Goal: Task Accomplishment & Management: Use online tool/utility

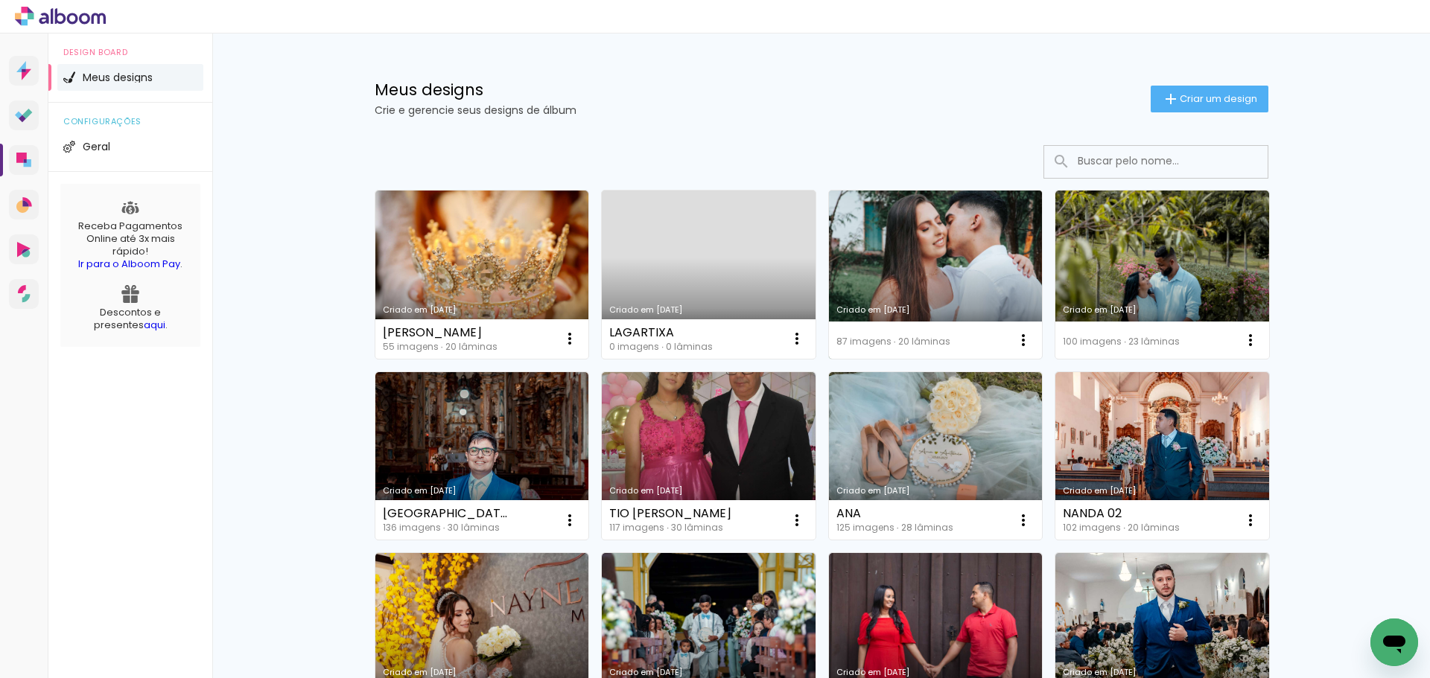
click at [973, 285] on link "Criado em [DATE]" at bounding box center [936, 275] width 214 height 168
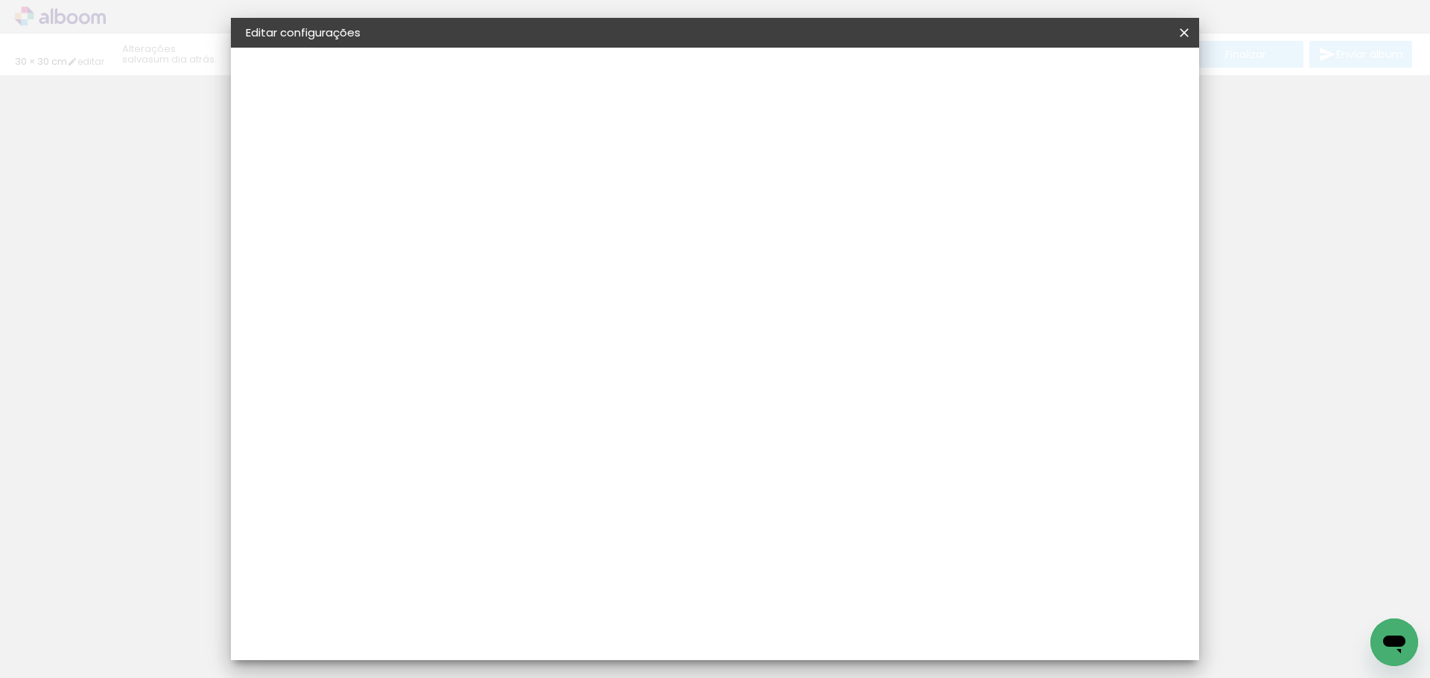
type input "30"
type input "60"
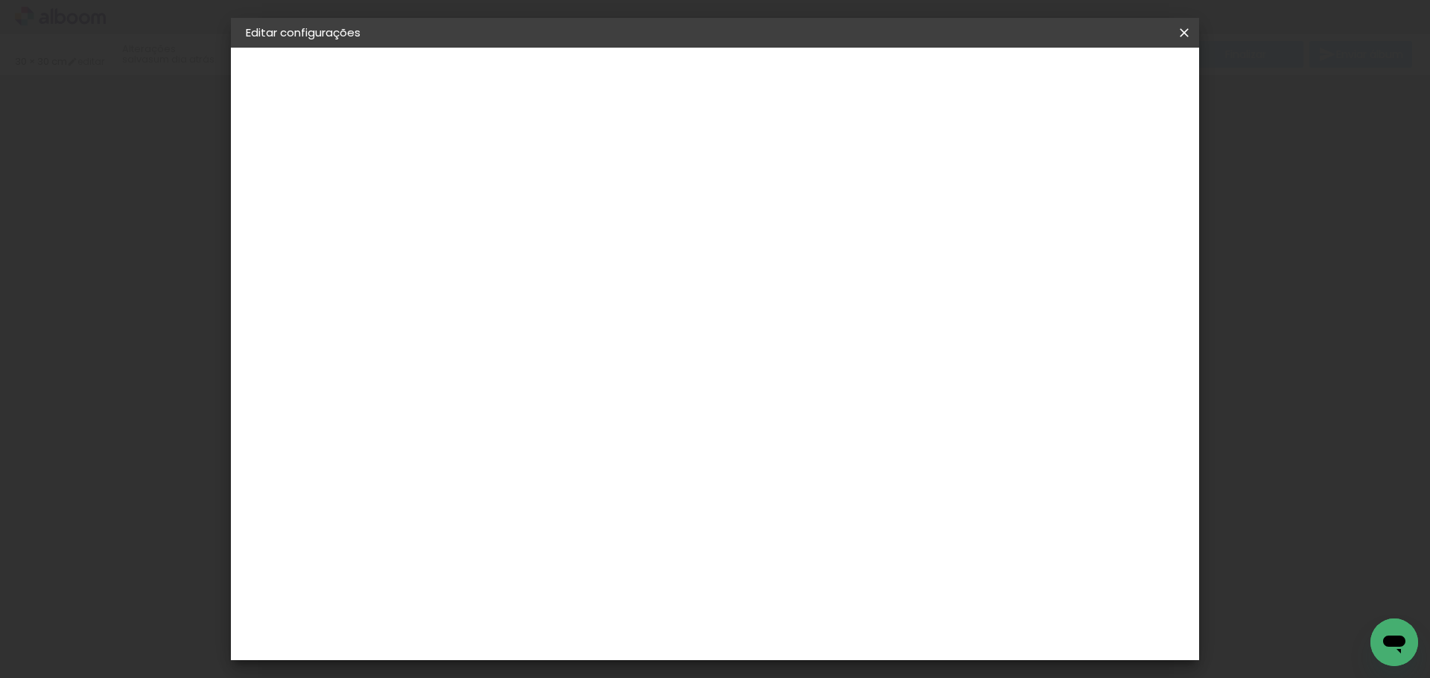
click at [1184, 36] on iron-icon at bounding box center [1184, 32] width 18 height 15
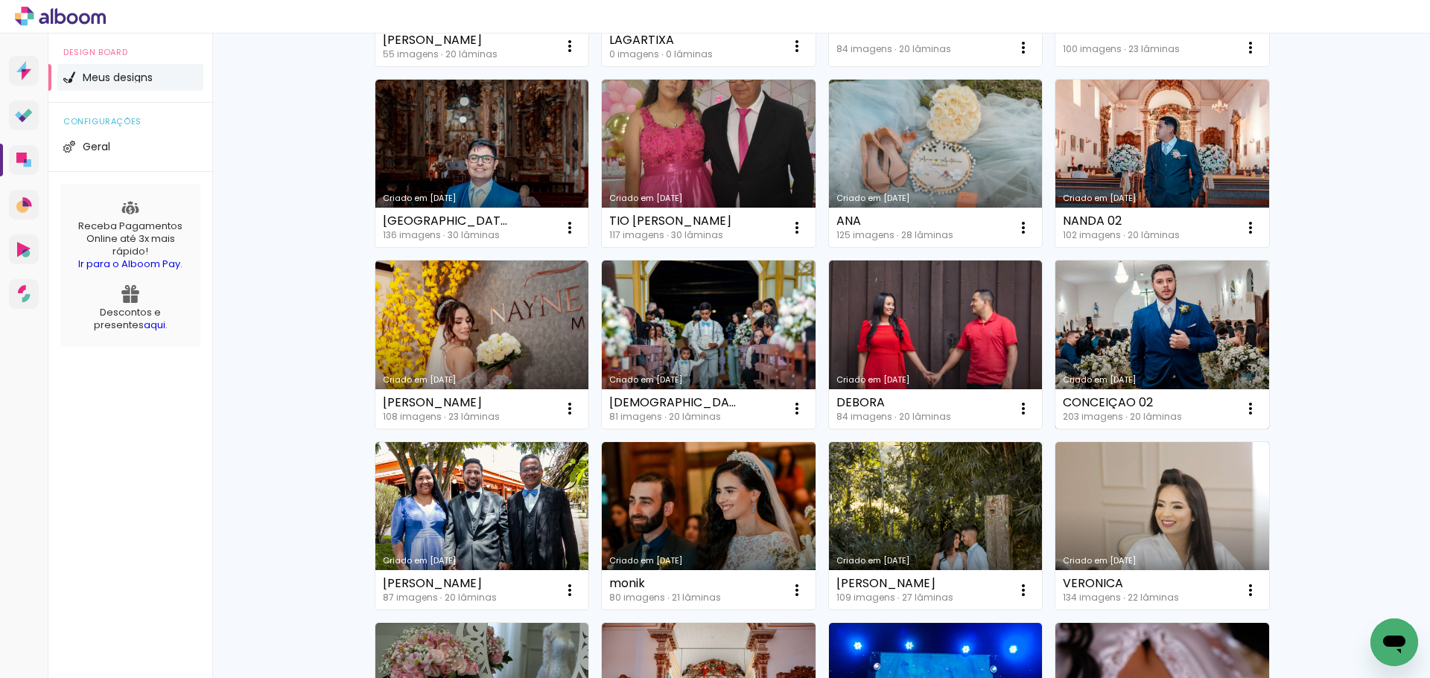
scroll to position [298, 0]
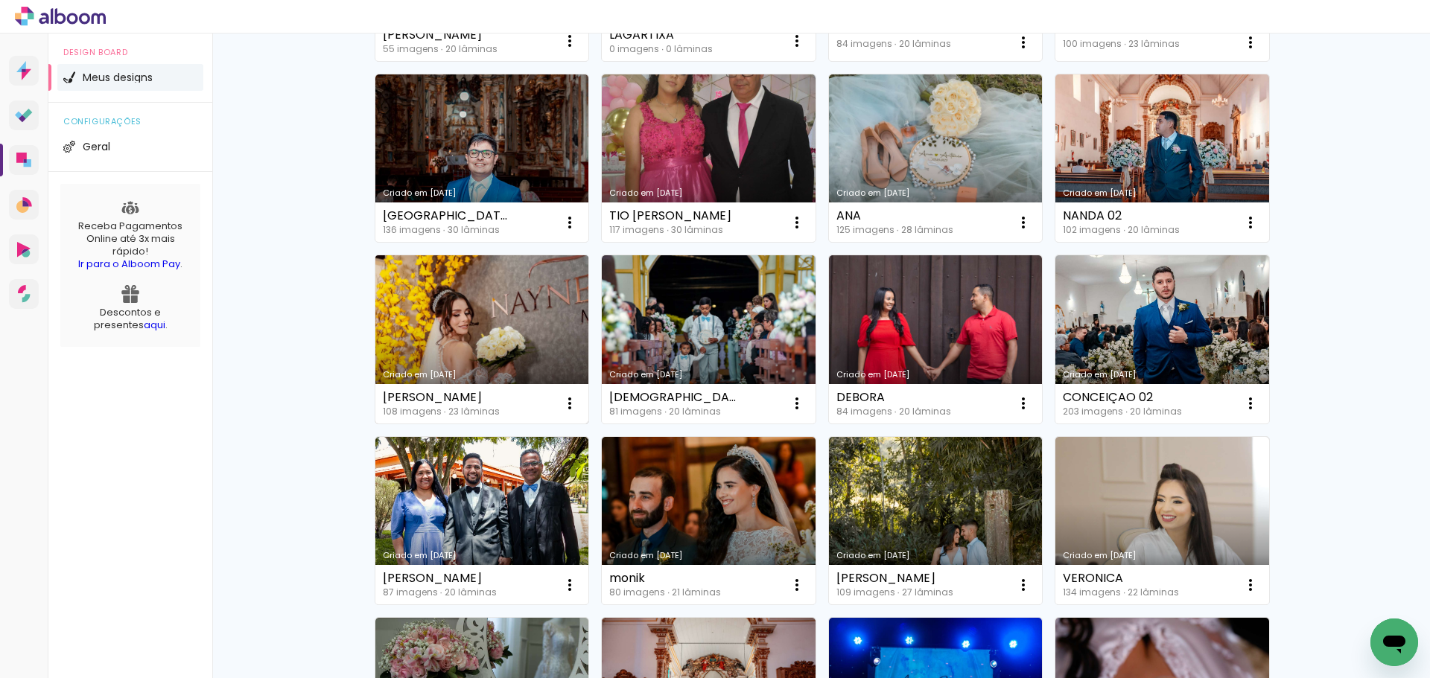
click at [488, 343] on link "Criado em [DATE]" at bounding box center [482, 339] width 214 height 168
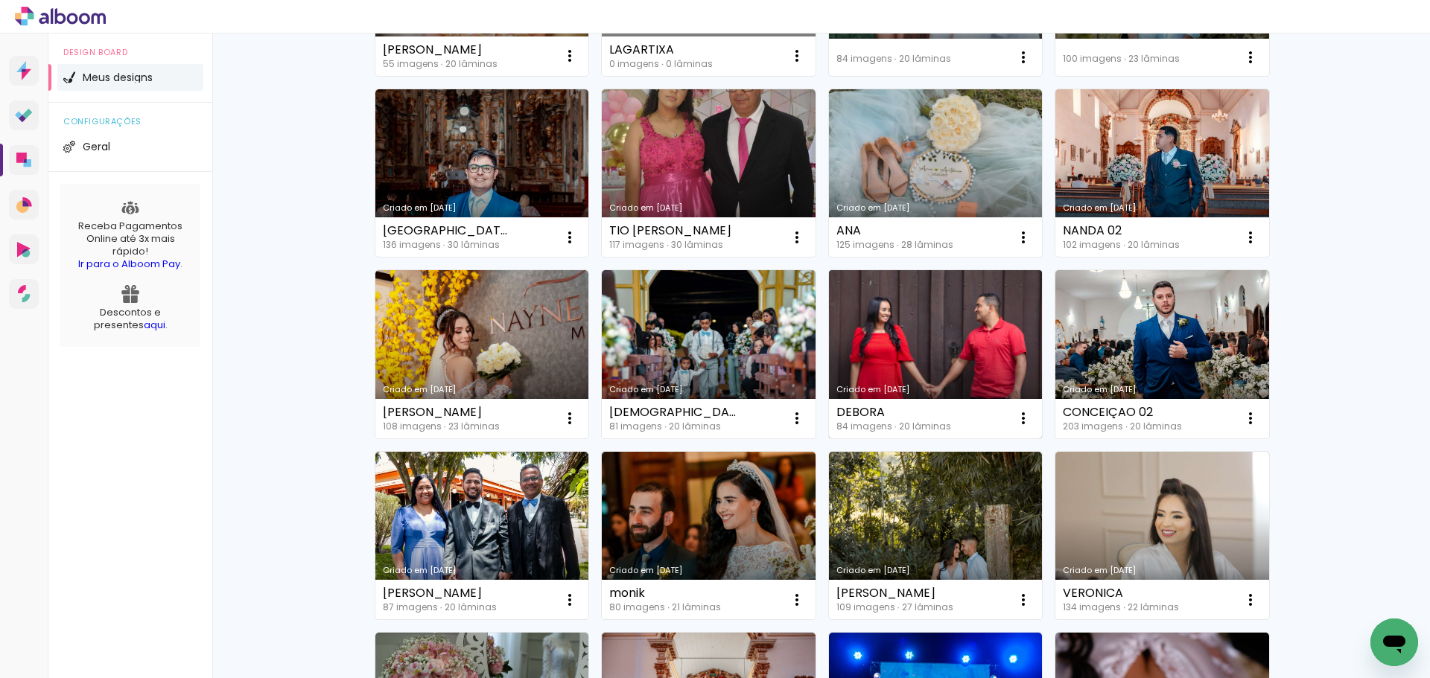
scroll to position [298, 0]
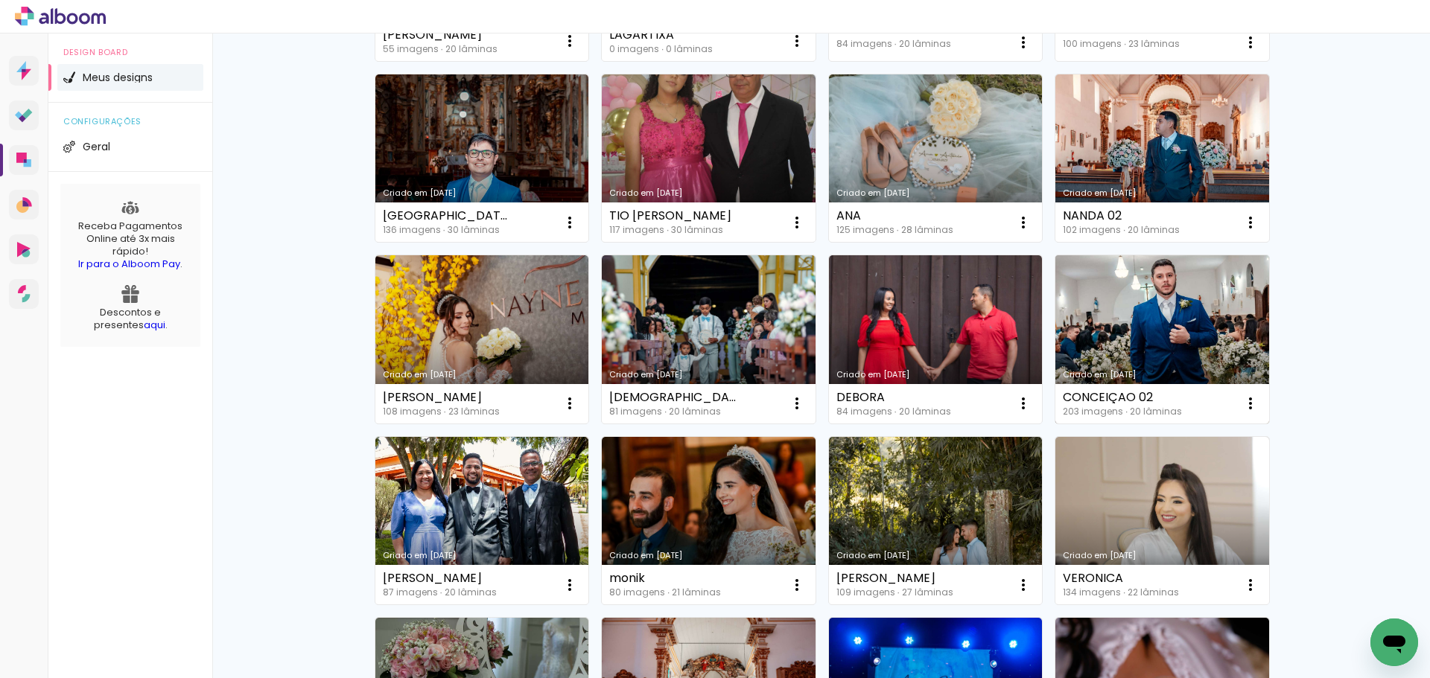
click at [1153, 358] on link "Criado em [DATE]" at bounding box center [1162, 339] width 214 height 168
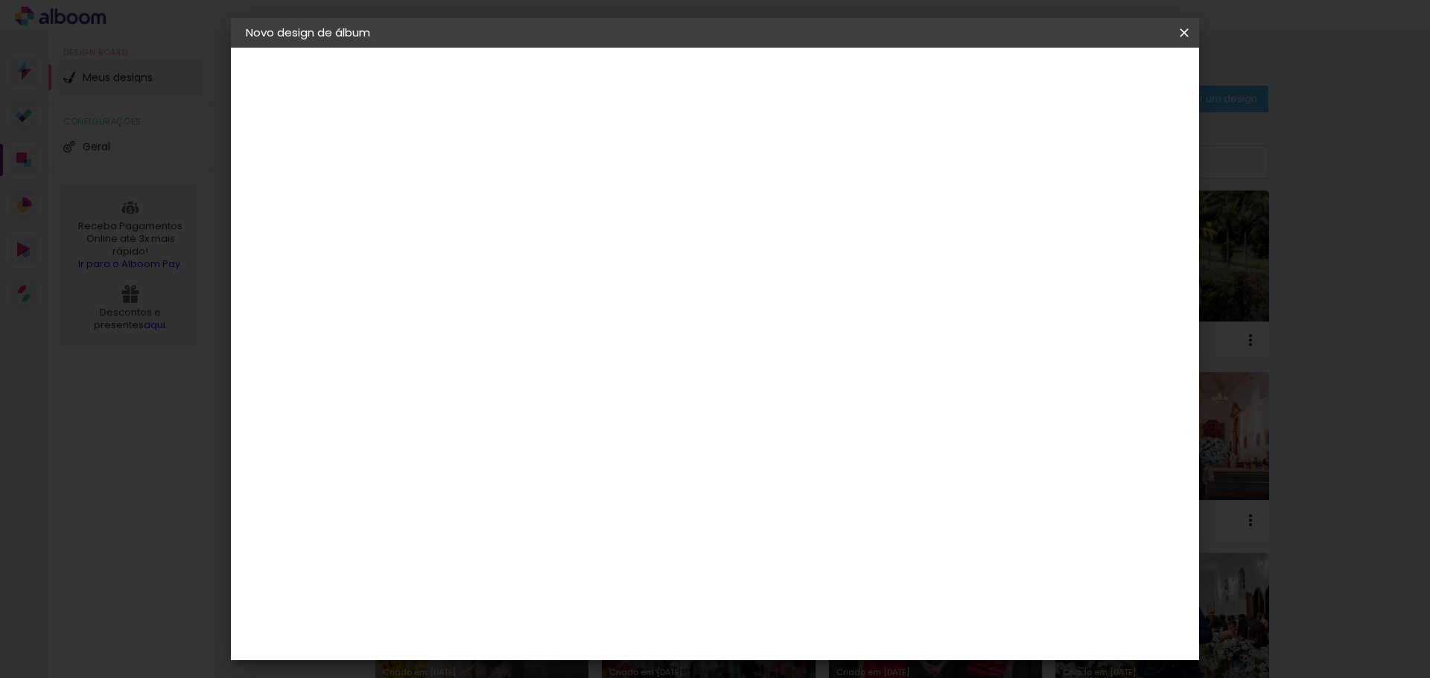
click at [0, 0] on iron-icon at bounding box center [0, 0] width 0 height 0
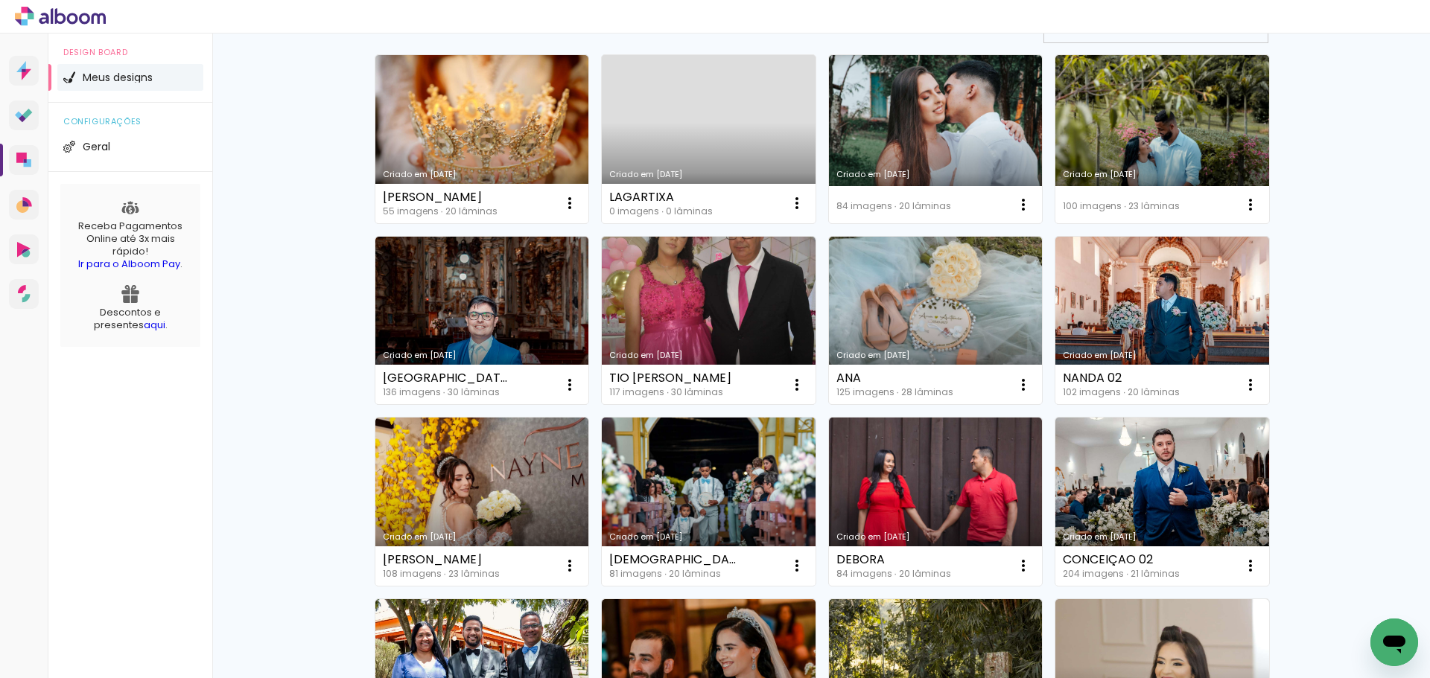
scroll to position [149, 0]
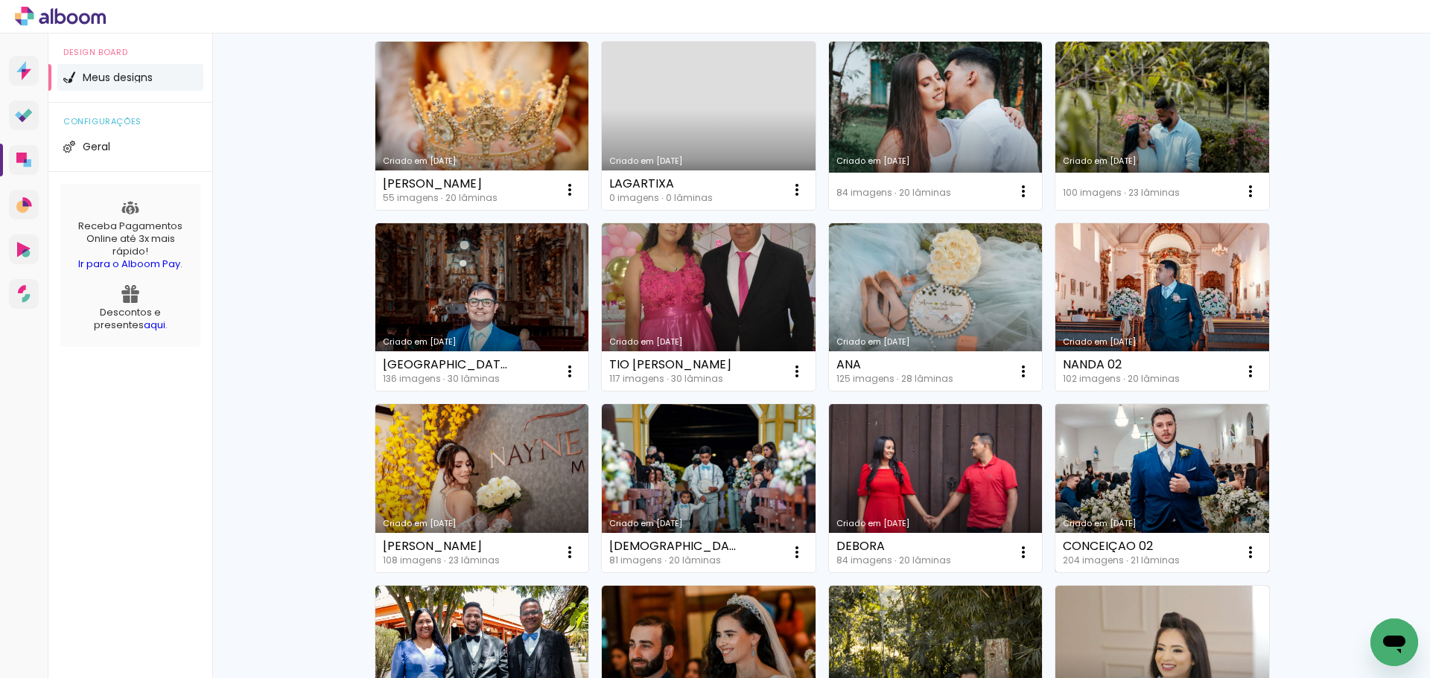
click at [1213, 491] on link "Criado em [DATE]" at bounding box center [1162, 488] width 214 height 168
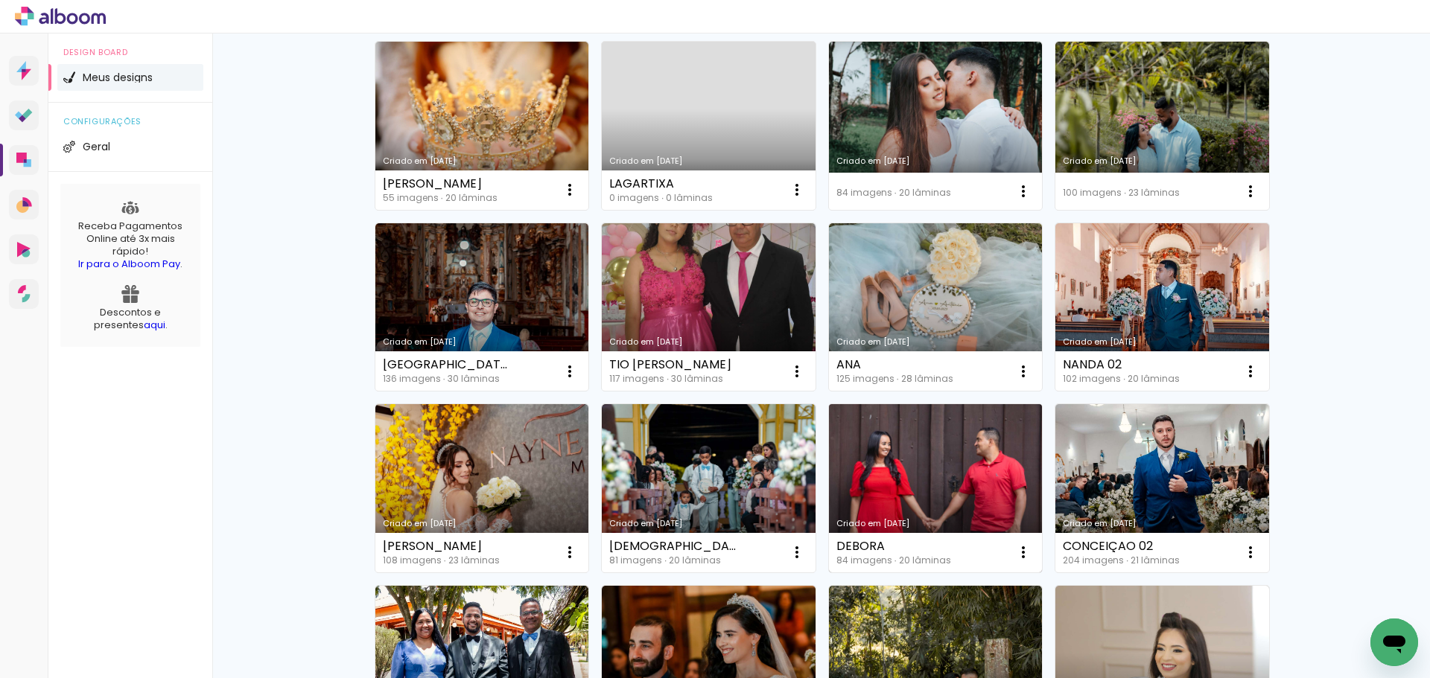
scroll to position [298, 0]
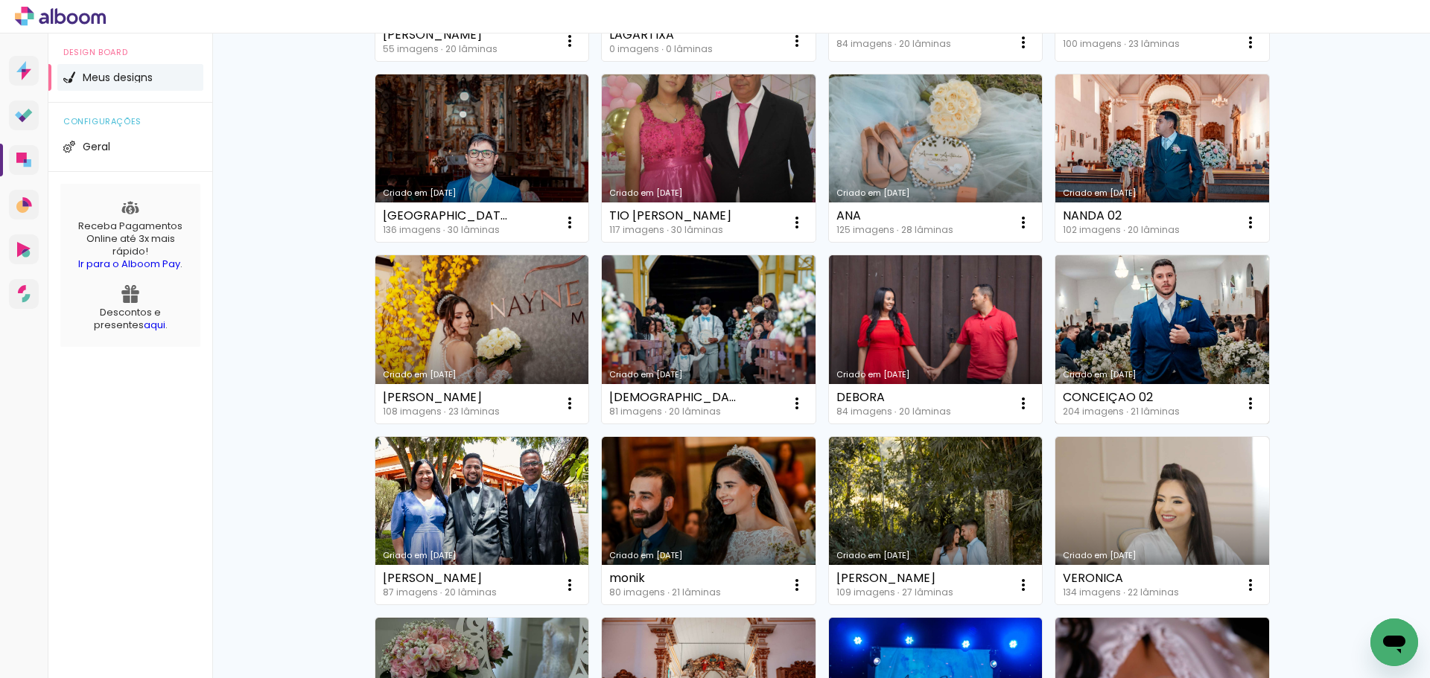
click at [1162, 305] on link "Criado em [DATE]" at bounding box center [1162, 339] width 214 height 168
click at [0, 0] on neon-animated-pages "Confirmar Cancelar" at bounding box center [0, 0] width 0 height 0
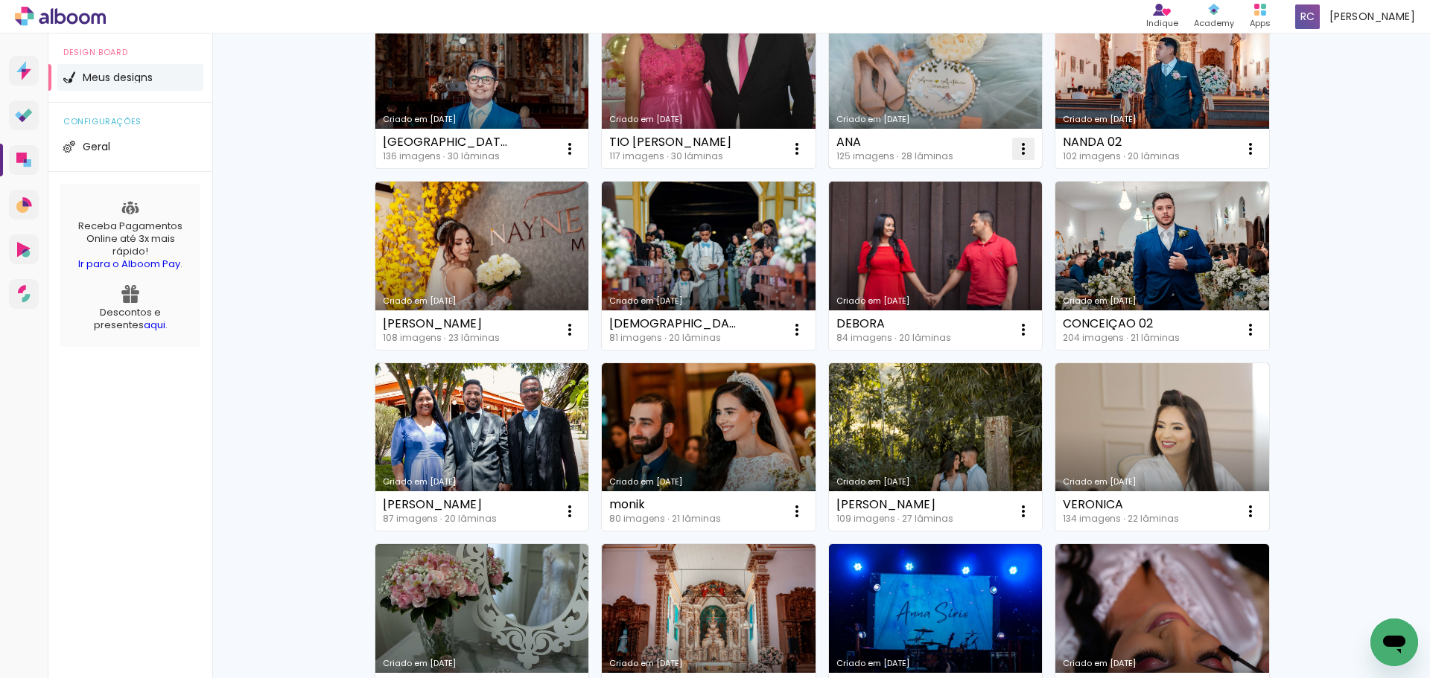
scroll to position [372, 0]
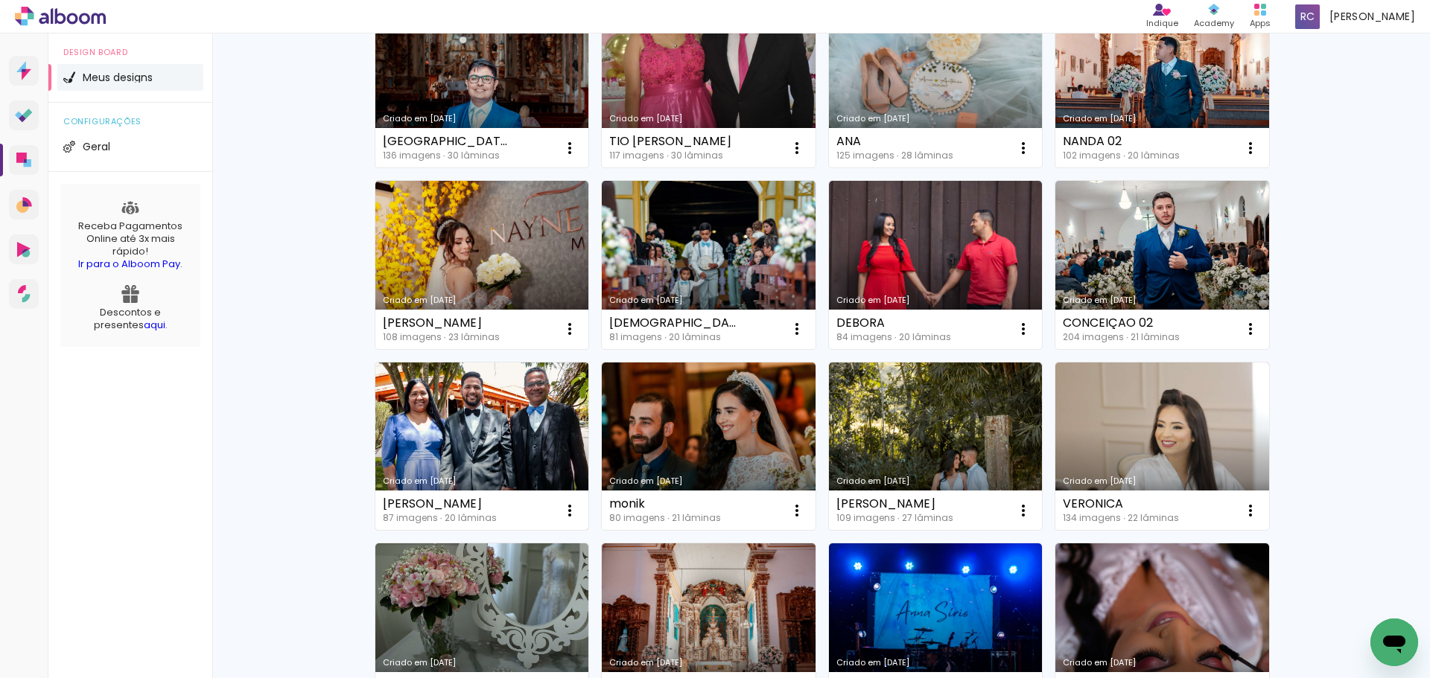
click at [503, 454] on link "Criado em [DATE]" at bounding box center [482, 447] width 214 height 168
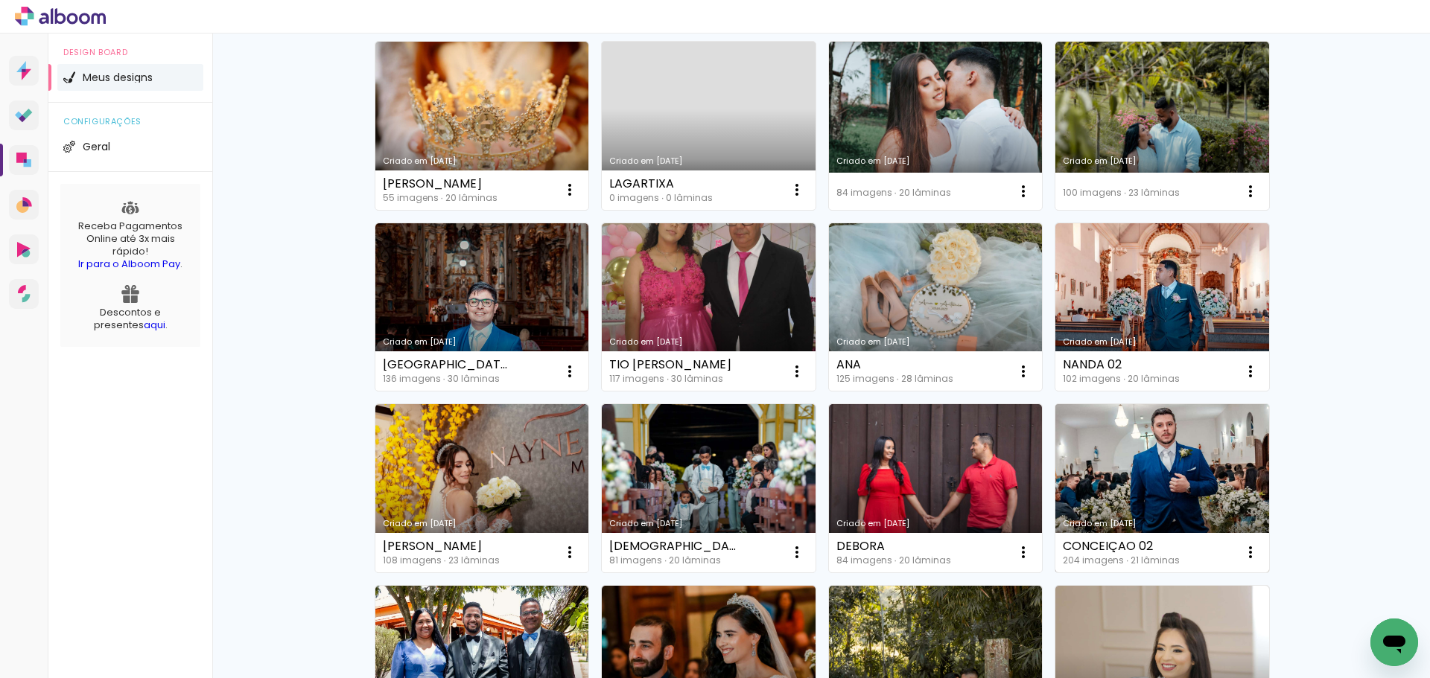
scroll to position [223, 0]
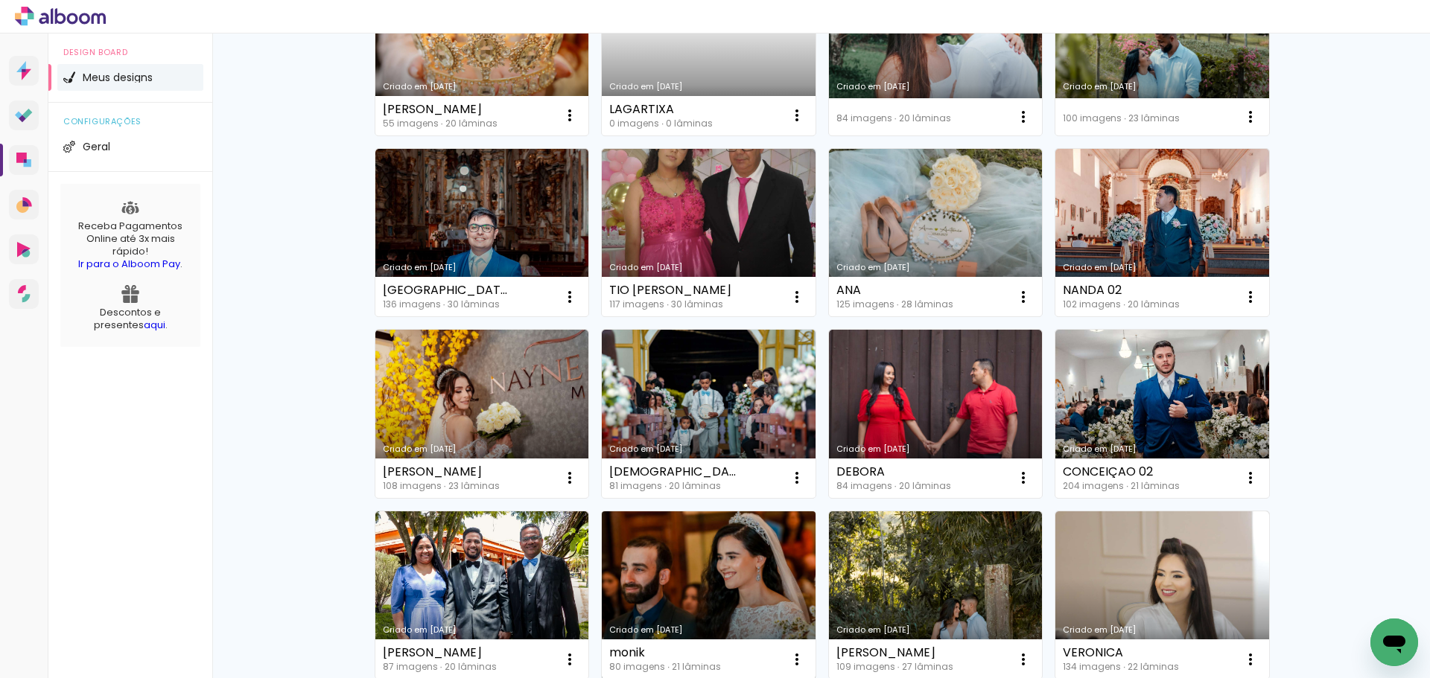
click at [709, 546] on link "Criado em [DATE]" at bounding box center [709, 596] width 214 height 168
